Goal: Task Accomplishment & Management: Complete application form

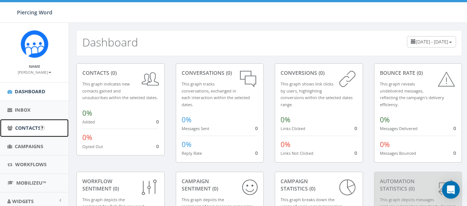
click at [24, 127] on span "Contacts" at bounding box center [27, 128] width 25 height 7
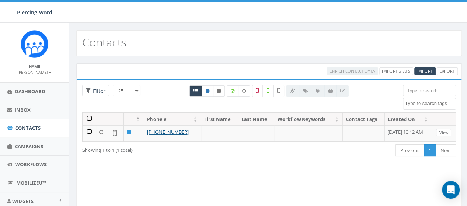
scroll to position [49, 0]
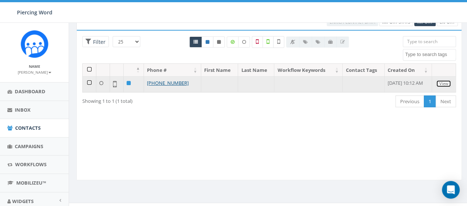
click at [445, 81] on link "View" at bounding box center [443, 84] width 15 height 8
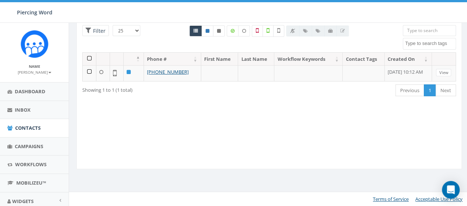
scroll to position [11, 0]
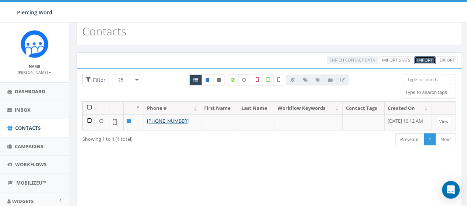
click at [422, 59] on span "Import" at bounding box center [424, 60] width 15 height 6
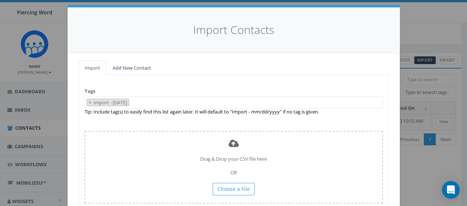
scroll to position [9, 0]
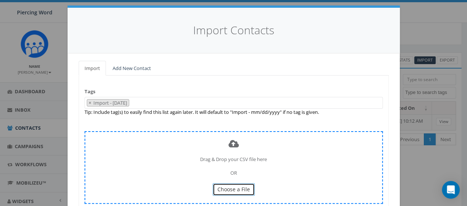
click at [228, 189] on span "Choose a File" at bounding box center [233, 189] width 32 height 7
click at [235, 182] on div "Drag & Drop your CSV file here OR Choose a File" at bounding box center [233, 167] width 298 height 73
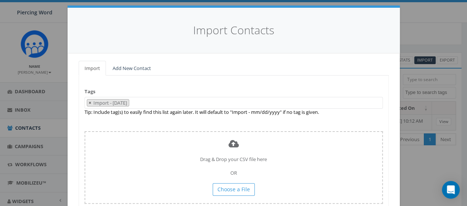
click at [87, 101] on button "×" at bounding box center [90, 103] width 6 height 7
click at [76, 124] on div "Import Add New Contact Tags Import - 10/15/2025 Tip: Include tag(s) to easily f…" at bounding box center [234, 149] width 332 height 192
click at [106, 94] on div "Tags Import - 10/15/2025 Tip: Include tag(s) to easily find this list again lat…" at bounding box center [234, 152] width 310 height 153
click at [123, 101] on span at bounding box center [233, 103] width 298 height 12
click at [121, 68] on link "Add New Contact" at bounding box center [132, 68] width 50 height 15
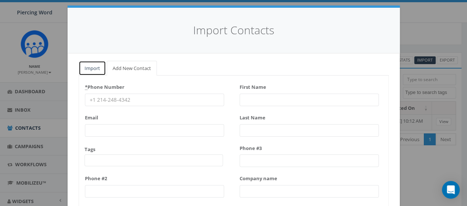
click at [92, 69] on link "Import" at bounding box center [92, 68] width 27 height 15
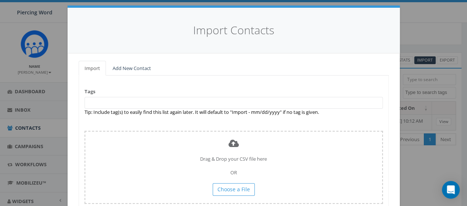
click at [100, 105] on span at bounding box center [233, 103] width 298 height 12
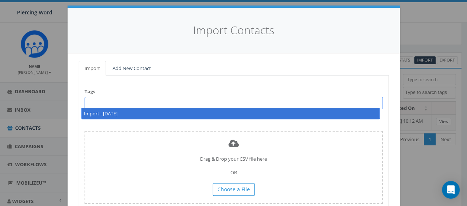
select select "Import - [DATE]"
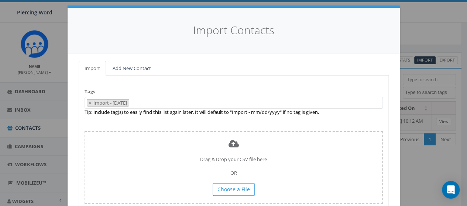
select select
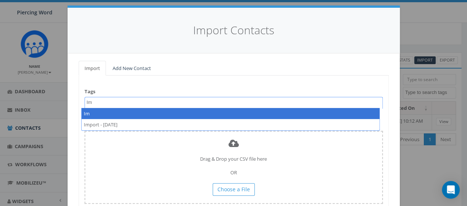
type textarea "I"
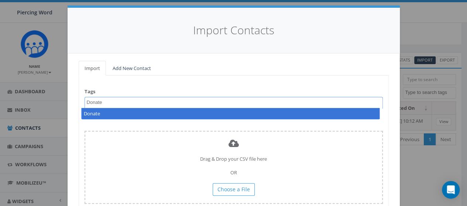
type textarea "Donate"
select select "Donate"
type textarea "church"
type textarea "c"
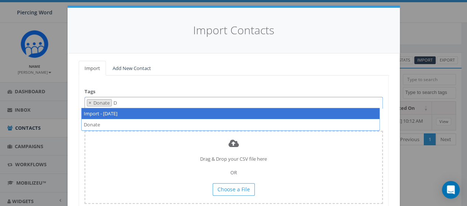
type textarea "Donat"
select select
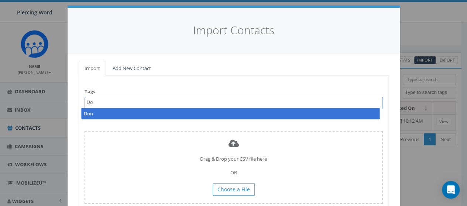
type textarea "D"
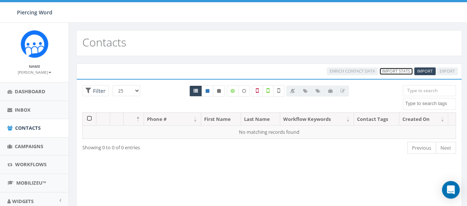
click at [389, 70] on link "Import Stats" at bounding box center [396, 72] width 34 height 8
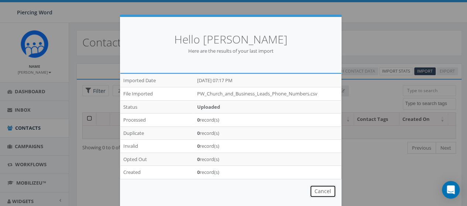
click at [314, 189] on button "Cancel" at bounding box center [323, 191] width 26 height 13
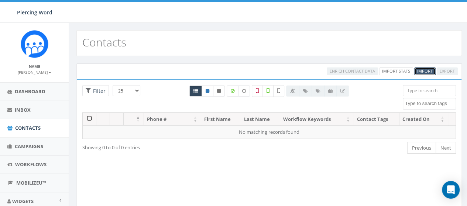
click at [419, 71] on span "Import" at bounding box center [424, 71] width 15 height 6
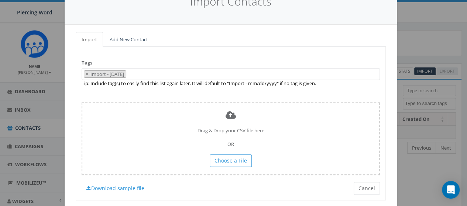
scroll to position [39, 0]
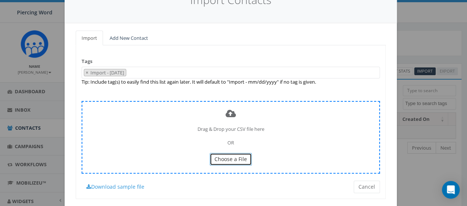
click at [222, 155] on button "Choose a File" at bounding box center [231, 159] width 42 height 13
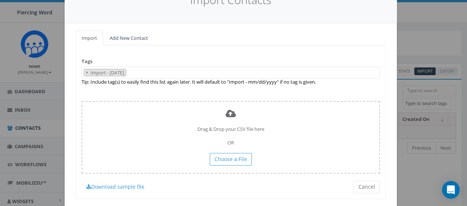
click at [148, 72] on span "× Import - [DATE]" at bounding box center [231, 73] width 298 height 12
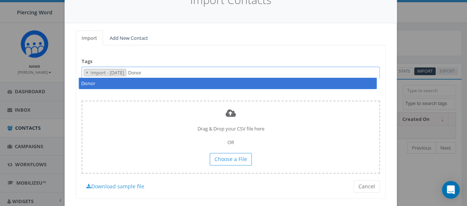
type textarea "Donor"
type textarea "Individual"
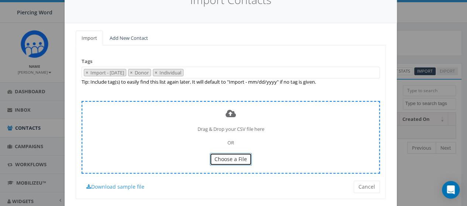
click at [231, 157] on span "Choose a File" at bounding box center [230, 159] width 32 height 7
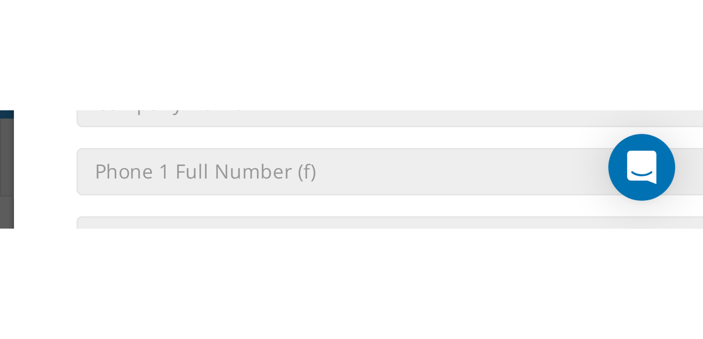
scroll to position [46, 0]
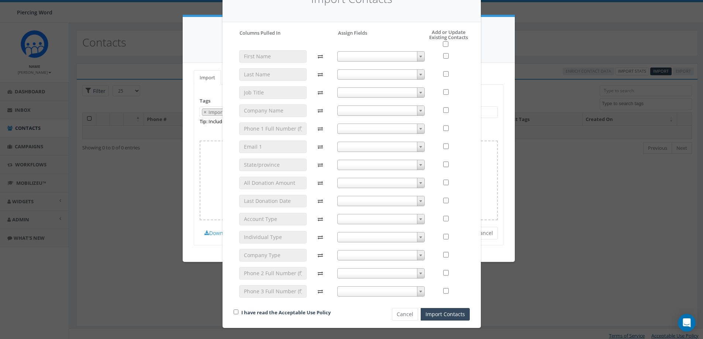
click at [419, 56] on b at bounding box center [420, 57] width 3 height 2
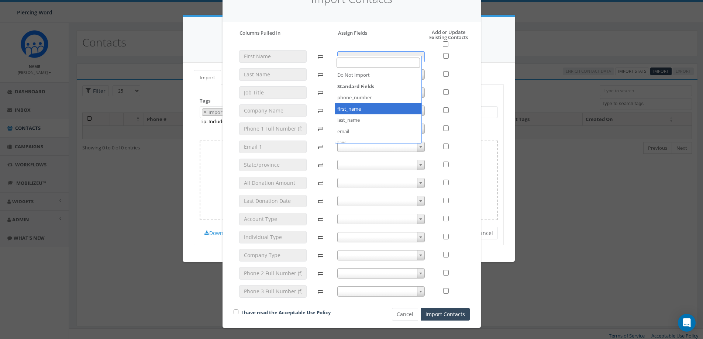
select select "first_name"
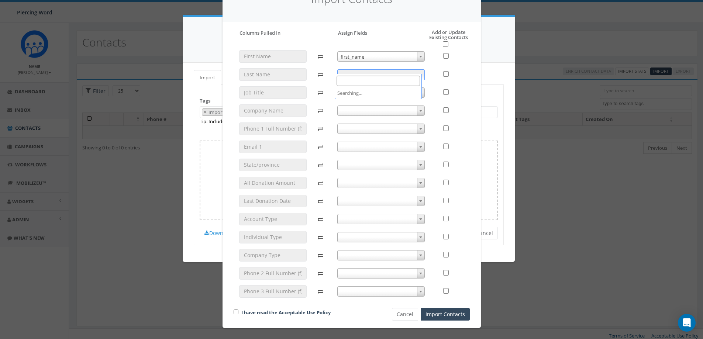
click at [417, 70] on span at bounding box center [420, 75] width 7 height 10
select select "last_name"
click at [418, 88] on span at bounding box center [420, 93] width 7 height 10
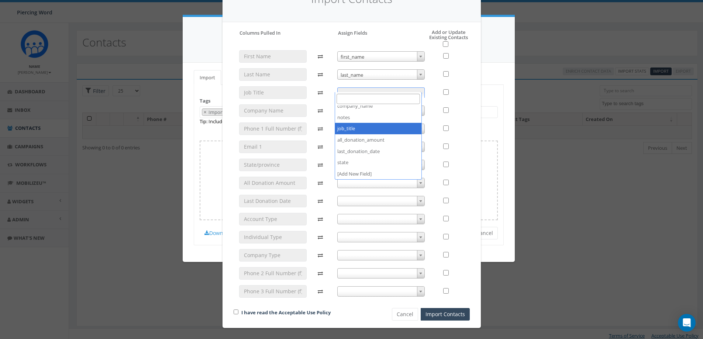
select select "job_title"
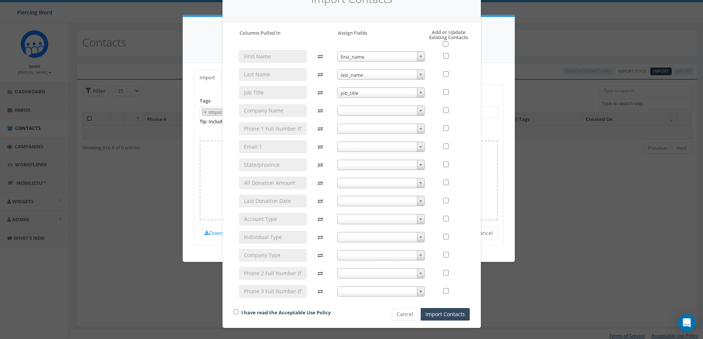
click at [419, 110] on b at bounding box center [420, 111] width 3 height 2
select select "company_name"
click at [417, 124] on span at bounding box center [420, 129] width 7 height 10
select select "phone_number"
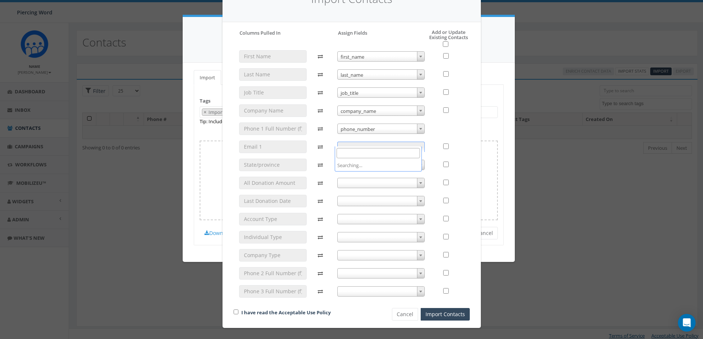
click at [419, 142] on span at bounding box center [420, 147] width 7 height 10
select select "email"
click at [417, 160] on span at bounding box center [420, 165] width 7 height 10
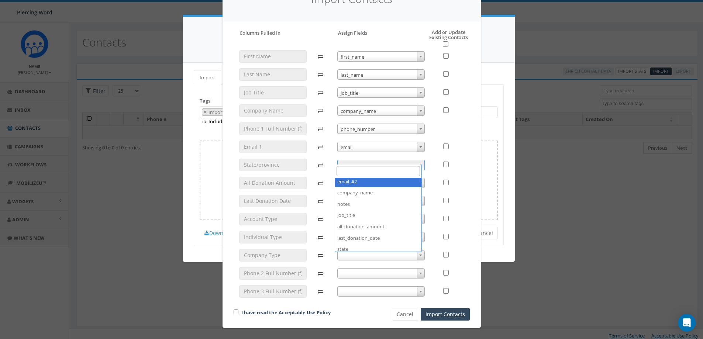
scroll to position [129, 0]
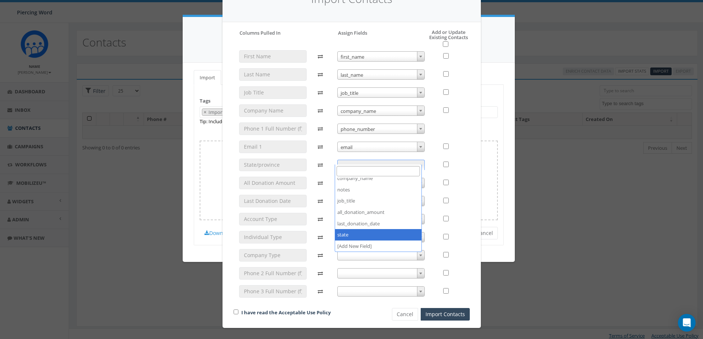
select select "state"
click at [417, 178] on span at bounding box center [420, 183] width 7 height 10
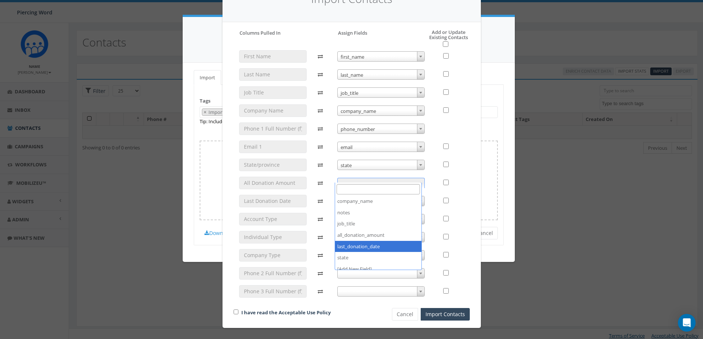
scroll to position [125, 0]
select select "all_donation_amount"
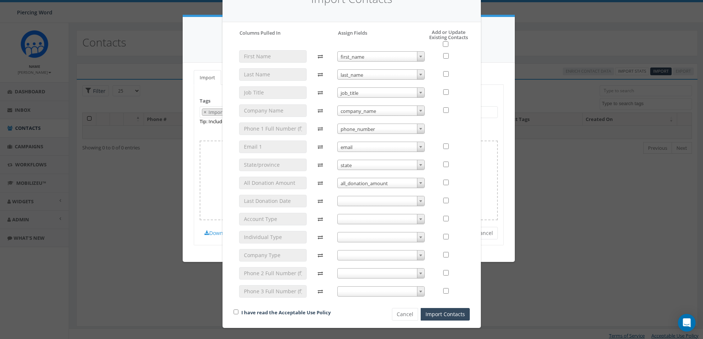
click at [417, 198] on span at bounding box center [420, 201] width 7 height 10
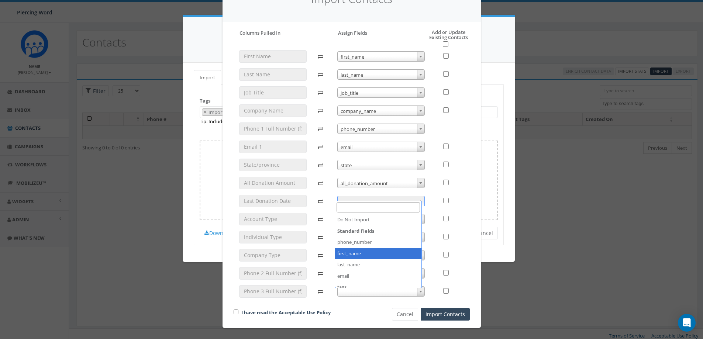
scroll to position [129, 0]
select select "last_donation_date"
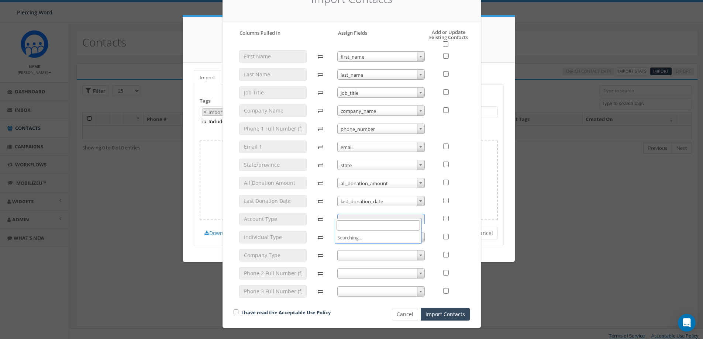
click at [417, 206] on span at bounding box center [420, 219] width 7 height 10
click at [318, 206] on div at bounding box center [322, 176] width 20 height 253
click at [443, 41] on input "checkbox" at bounding box center [446, 44] width 6 height 6
checkbox input "true"
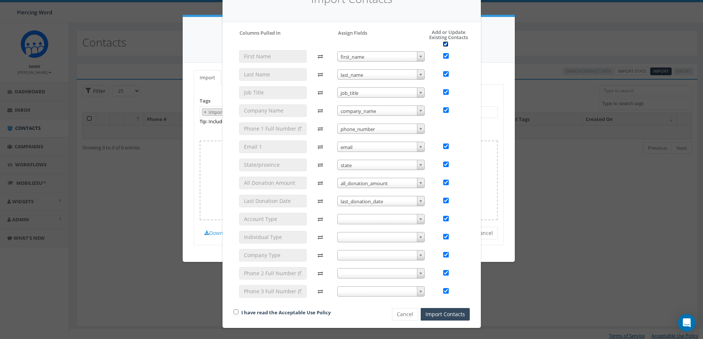
checkbox input "true"
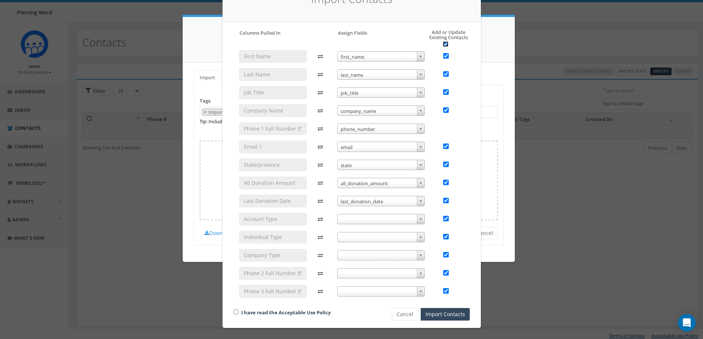
checkbox input "true"
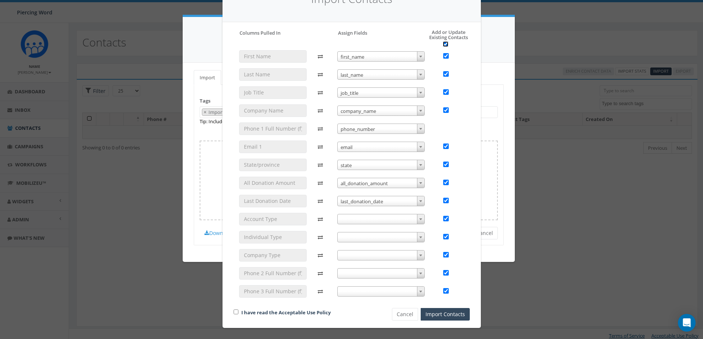
checkbox input "true"
click at [443, 206] on input "checkbox" at bounding box center [446, 219] width 6 height 6
checkbox input "false"
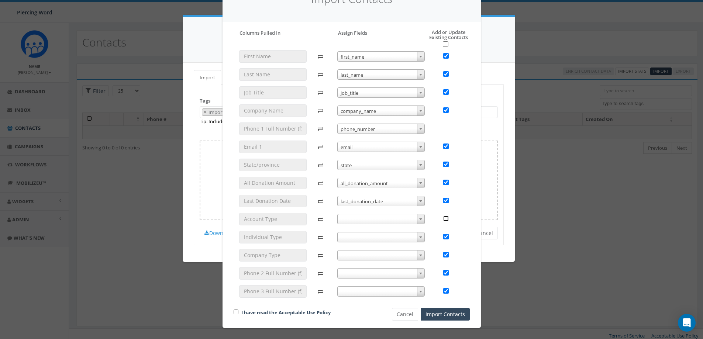
checkbox input "false"
click at [419, 206] on b at bounding box center [420, 237] width 3 height 2
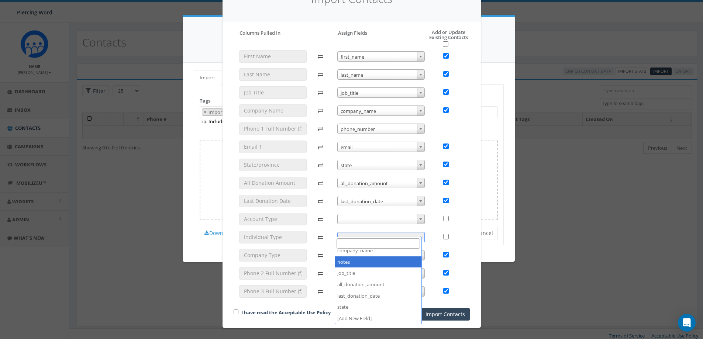
checkbox input "false"
select select "notes"
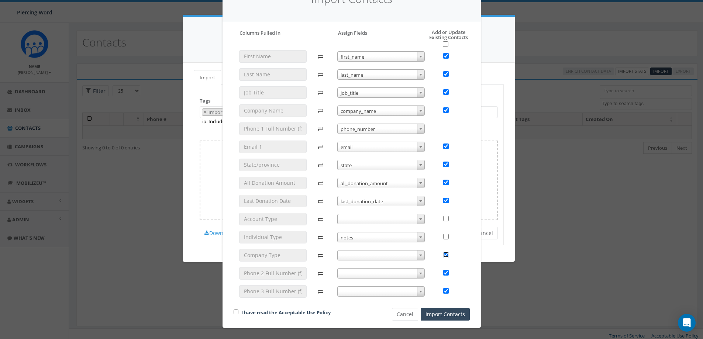
click at [444, 206] on input "checkbox" at bounding box center [446, 255] width 6 height 6
checkbox input "false"
click at [443, 206] on input "checkbox" at bounding box center [446, 273] width 6 height 6
checkbox input "false"
click at [443, 206] on input "checkbox" at bounding box center [446, 291] width 6 height 6
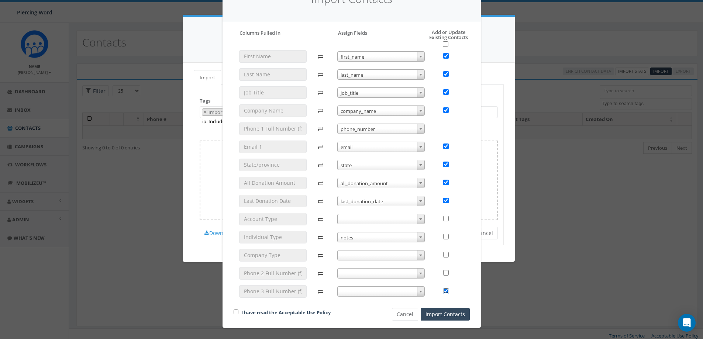
checkbox input "false"
click at [234, 206] on input "checkbox" at bounding box center [236, 312] width 5 height 5
checkbox input "true"
click at [451, 206] on button "Import Contacts" at bounding box center [445, 314] width 49 height 13
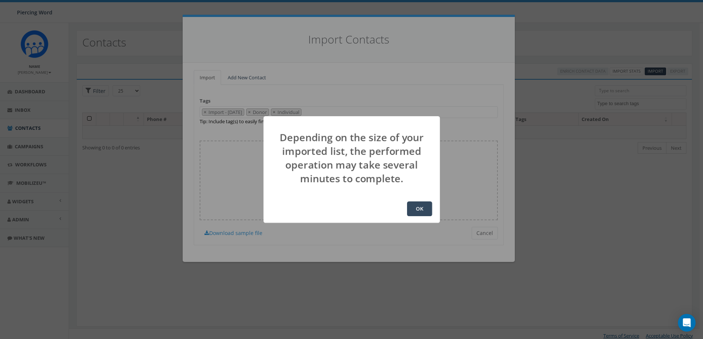
click at [420, 206] on button "OK" at bounding box center [419, 208] width 25 height 15
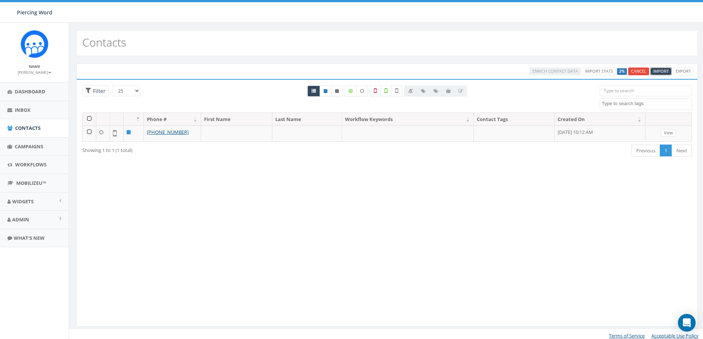
click at [663, 72] on span "Import" at bounding box center [660, 71] width 15 height 6
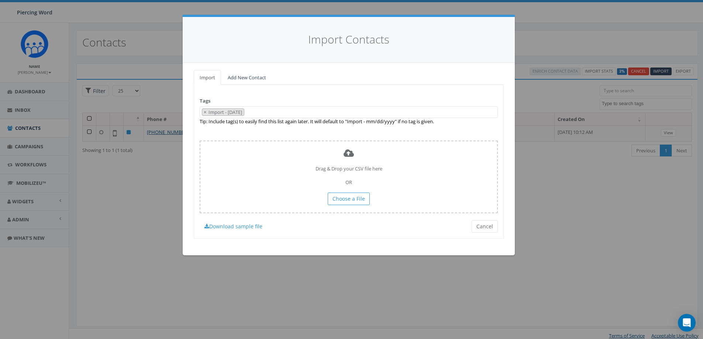
click at [289, 111] on span "× Import - [DATE]" at bounding box center [349, 112] width 298 height 12
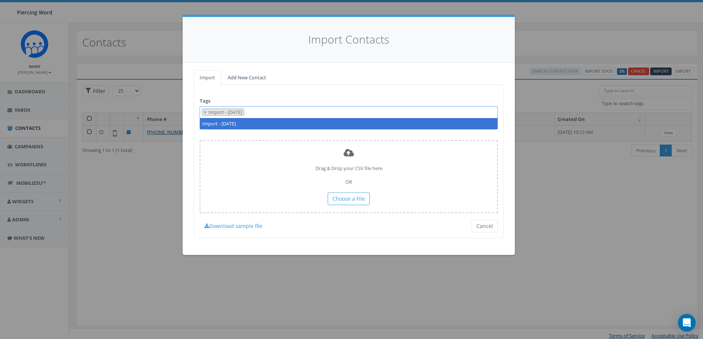
type textarea "j"
type textarea "Donor"
type textarea "Company"
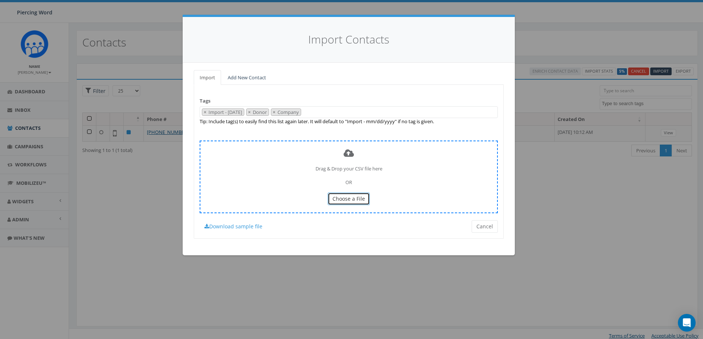
click at [344, 198] on span "Choose a File" at bounding box center [348, 198] width 32 height 7
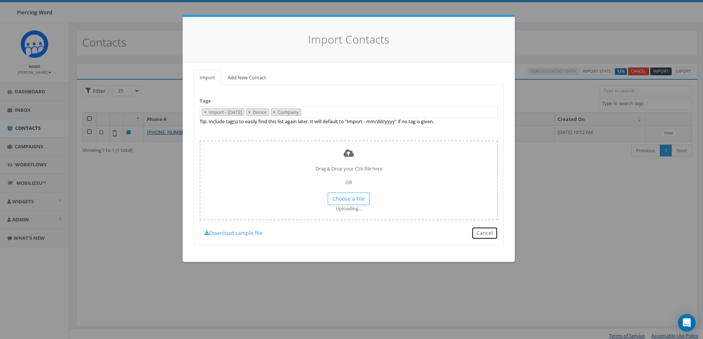
click at [481, 232] on button "Cancel" at bounding box center [485, 233] width 26 height 13
